Goal: Information Seeking & Learning: Learn about a topic

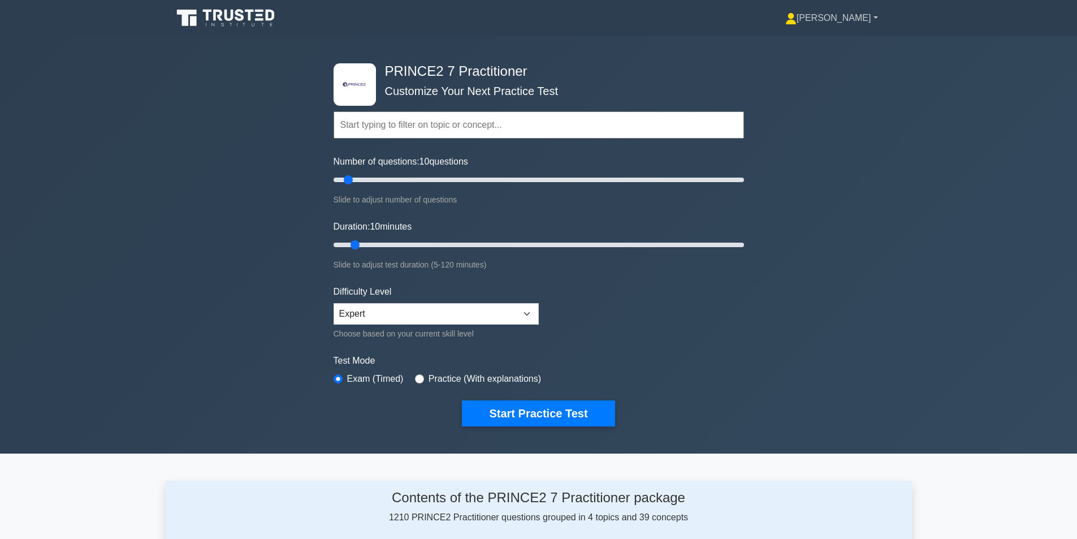
click at [862, 19] on link "[PERSON_NAME]" at bounding box center [831, 18] width 147 height 23
click at [841, 46] on link "Profile" at bounding box center [803, 45] width 89 height 18
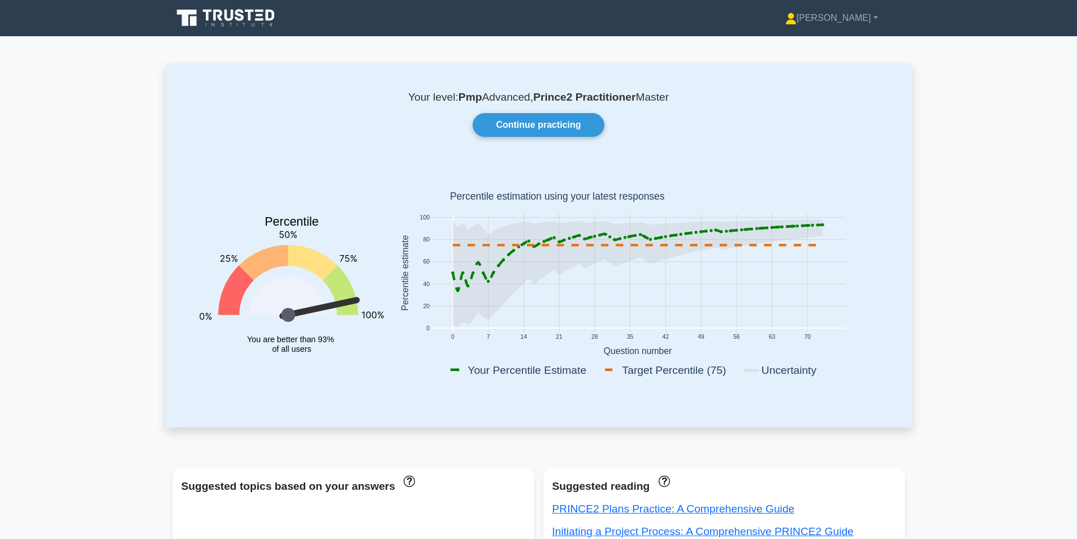
click at [239, 14] on icon at bounding box center [239, 15] width 9 height 12
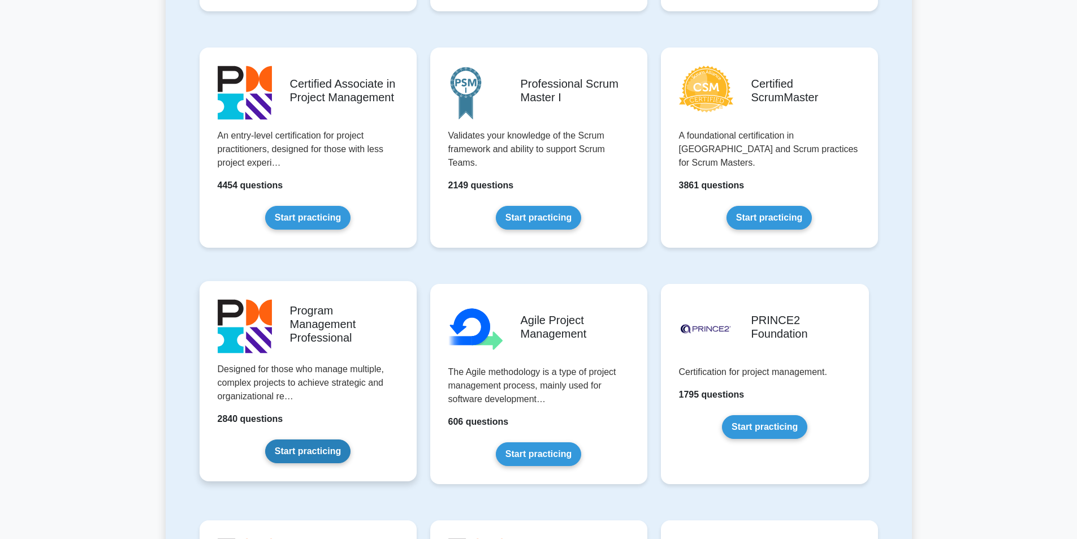
scroll to position [622, 0]
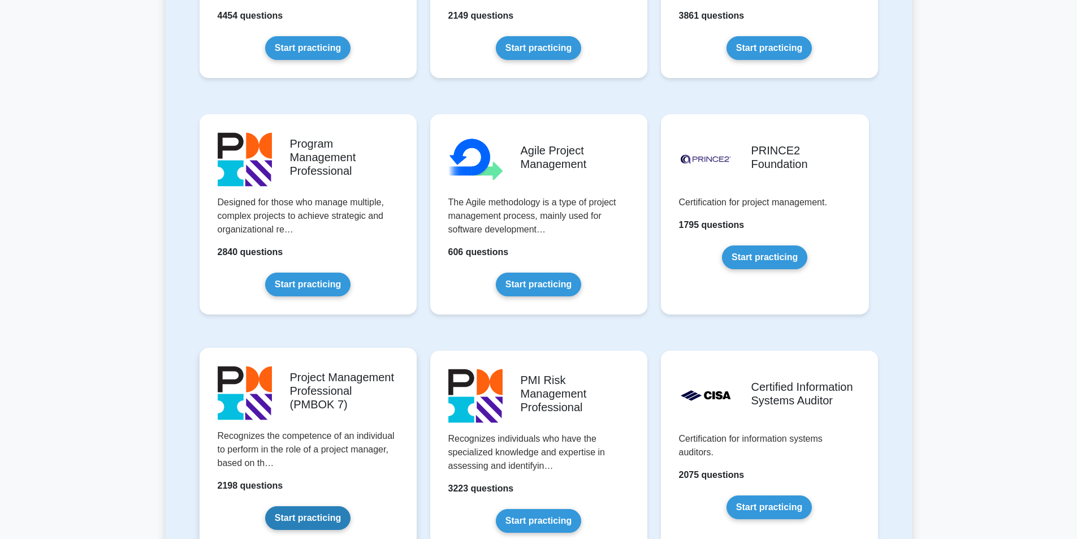
click at [311, 506] on link "Start practicing" at bounding box center [307, 518] width 85 height 24
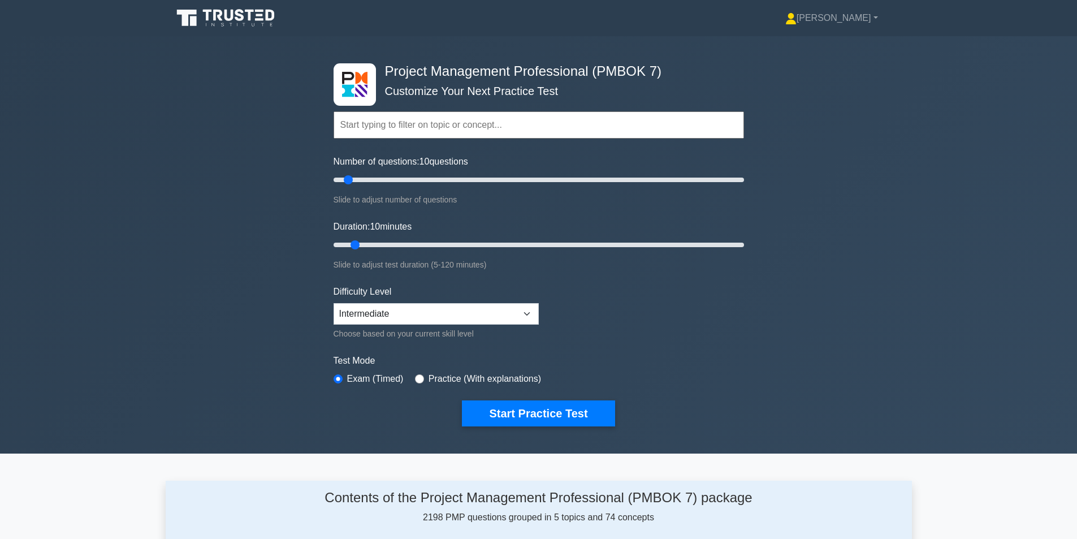
click at [231, 13] on icon at bounding box center [226, 17] width 109 height 21
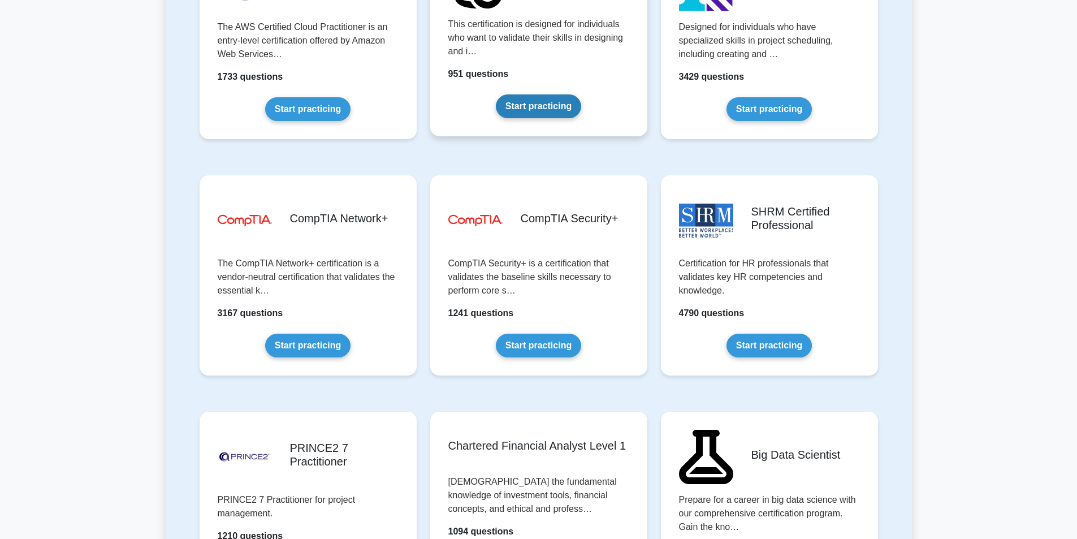
scroll to position [2262, 0]
